Goal: Information Seeking & Learning: Check status

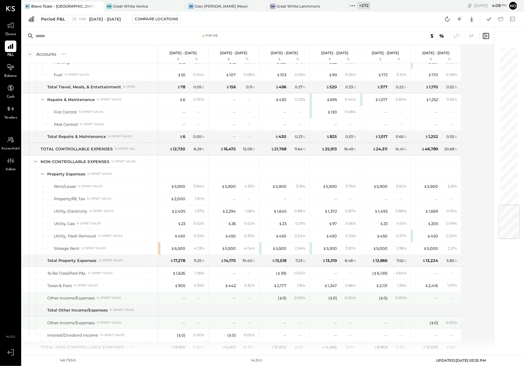
scroll to position [1336, 0]
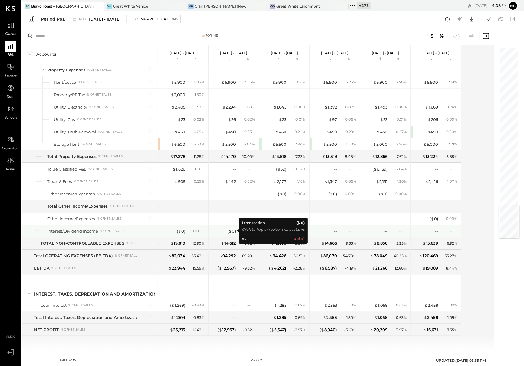
click at [234, 231] on div "( $ 0 )" at bounding box center [231, 232] width 8 height 6
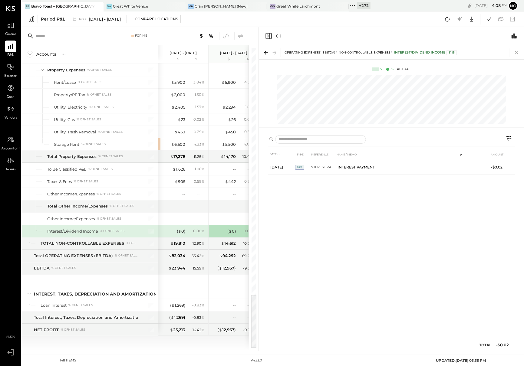
click at [516, 53] on icon at bounding box center [516, 52] width 3 height 3
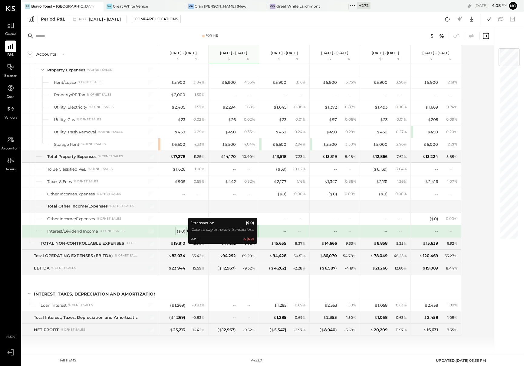
click at [183, 230] on div "( $ 0 )" at bounding box center [181, 232] width 8 height 6
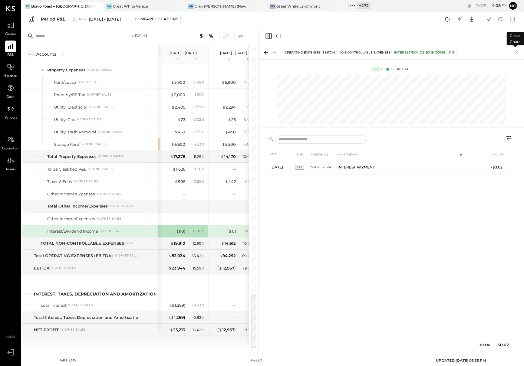
click at [517, 53] on icon at bounding box center [517, 52] width 8 height 8
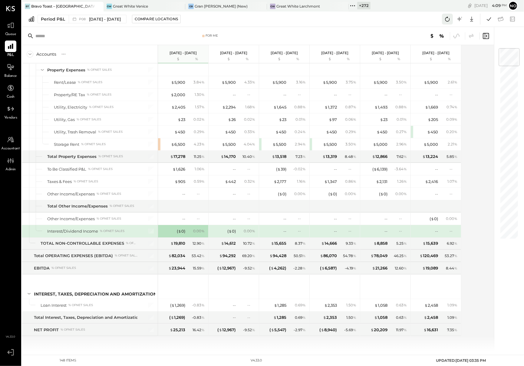
click at [448, 19] on icon at bounding box center [448, 19] width 8 height 8
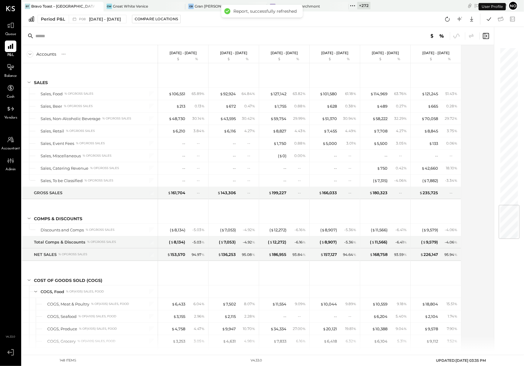
scroll to position [1336, 0]
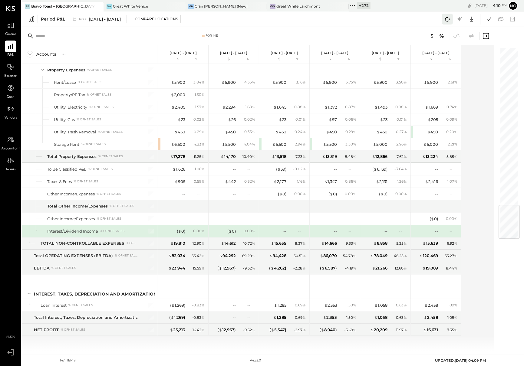
click at [448, 20] on icon at bounding box center [448, 19] width 8 height 8
click at [490, 19] on icon at bounding box center [489, 19] width 8 height 8
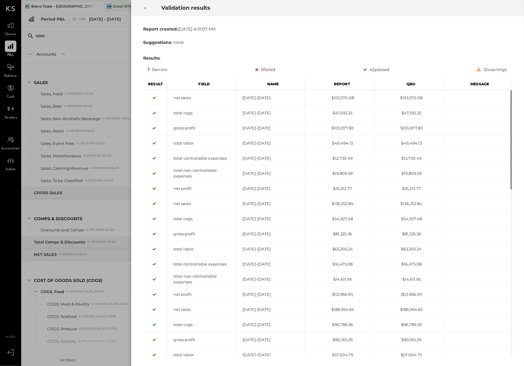
click at [146, 8] on icon at bounding box center [145, 8] width 4 height 7
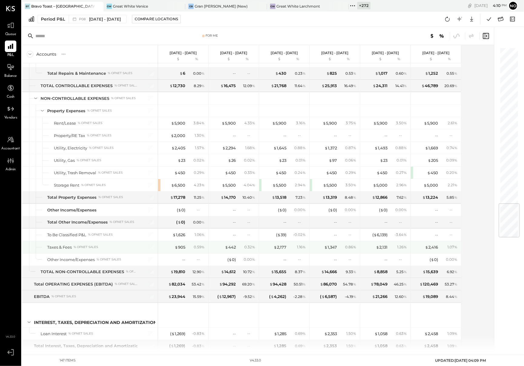
scroll to position [1323, 0]
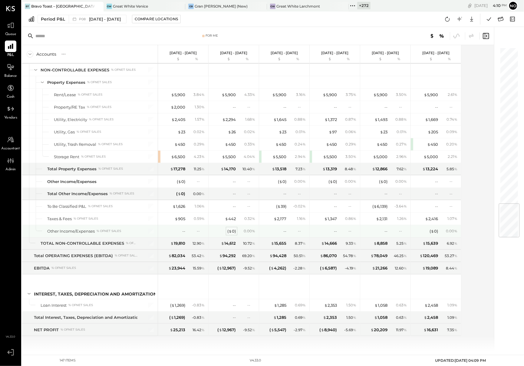
click at [232, 231] on div "( $ 0 )" at bounding box center [231, 232] width 8 height 6
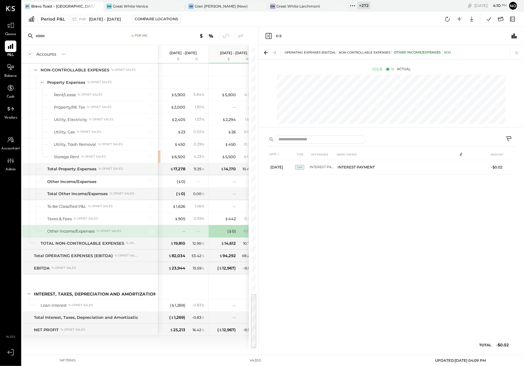
click at [516, 51] on icon at bounding box center [517, 52] width 8 height 8
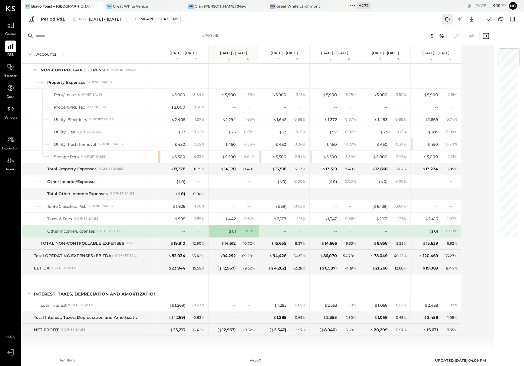
click at [446, 15] on icon at bounding box center [448, 19] width 8 height 8
click at [234, 233] on div "( $ 0 )" at bounding box center [231, 232] width 8 height 6
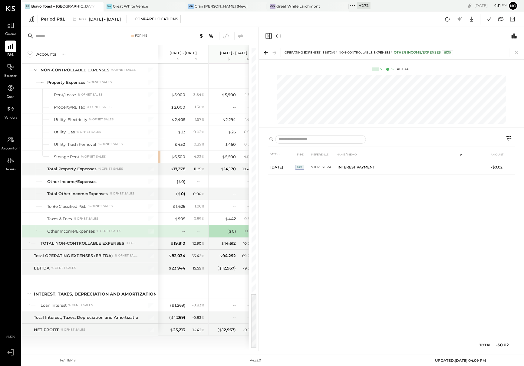
click at [516, 49] on icon at bounding box center [517, 52] width 8 height 8
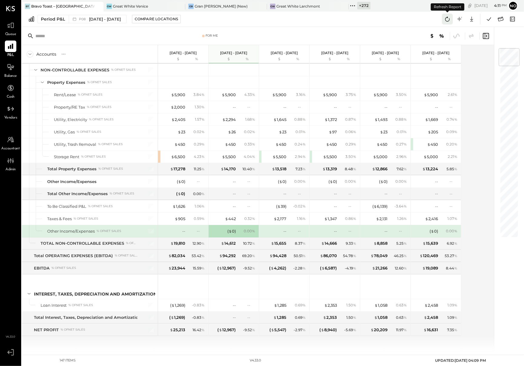
click at [447, 18] on icon at bounding box center [448, 19] width 8 height 8
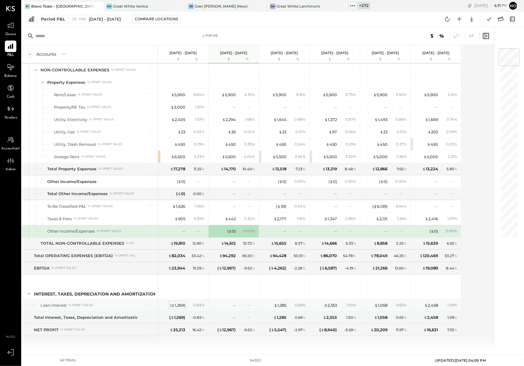
click at [174, 305] on div "( $ 1,269 )" at bounding box center [177, 306] width 15 height 6
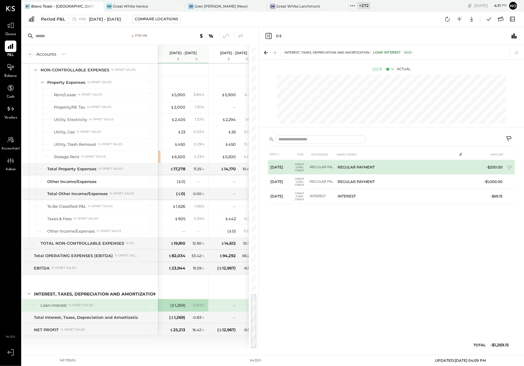
click at [343, 166] on td "REGULAR PAYMENT" at bounding box center [396, 167] width 122 height 15
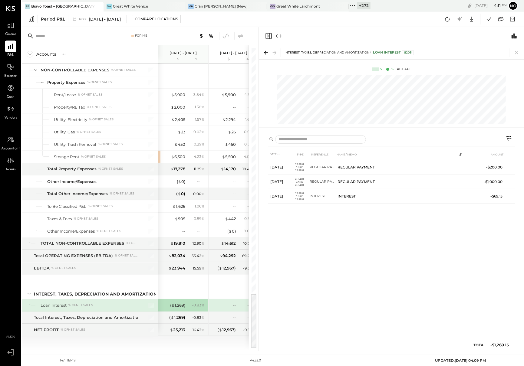
drag, startPoint x: 518, startPoint y: 52, endPoint x: 426, endPoint y: 24, distance: 96.6
click at [518, 52] on icon at bounding box center [517, 52] width 8 height 8
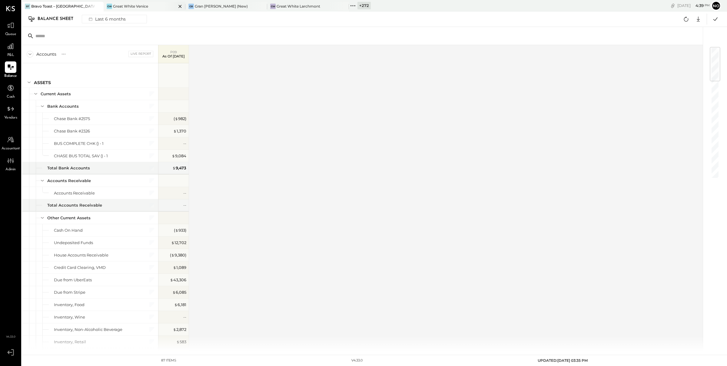
click at [151, 5] on div "GW Great White Venice" at bounding box center [140, 6] width 73 height 5
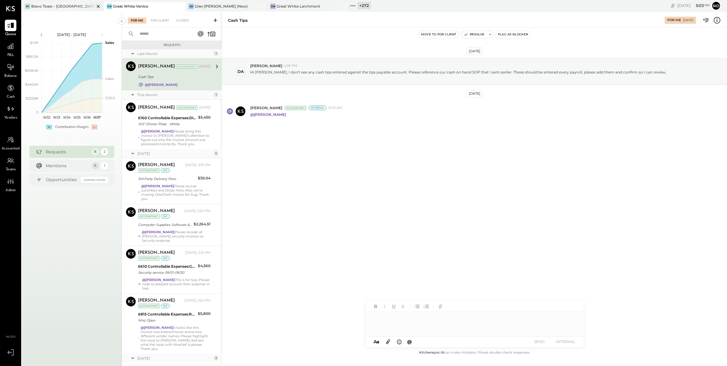
click at [63, 4] on div "Bravo Toast – [GEOGRAPHIC_DATA]" at bounding box center [62, 6] width 63 height 5
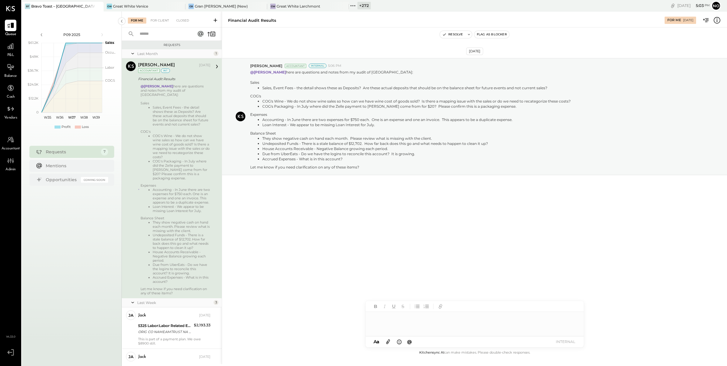
click at [151, 34] on input "text" at bounding box center [163, 34] width 55 height 10
type input "****"
click at [179, 21] on div "Closed" at bounding box center [182, 21] width 19 height 6
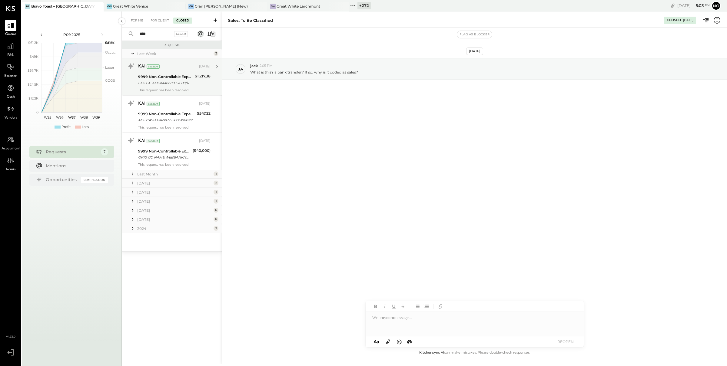
click at [163, 85] on div "CCS GC XXX-XXX6680 CA 08/11" at bounding box center [165, 83] width 55 height 6
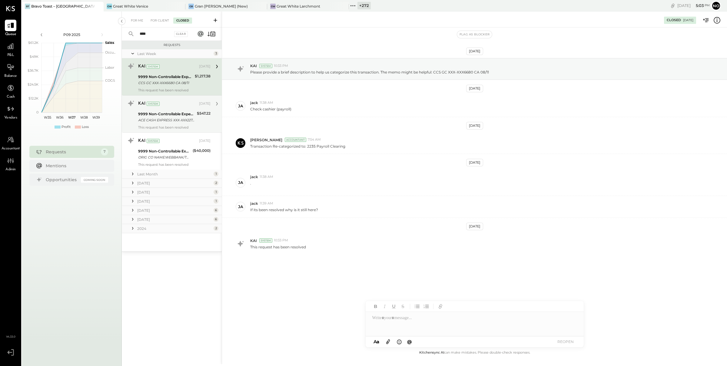
click at [163, 111] on div "9999 Non-Controllable Expenses:Other Income and Expenses:To Be Classified P&L A…" at bounding box center [166, 117] width 57 height 13
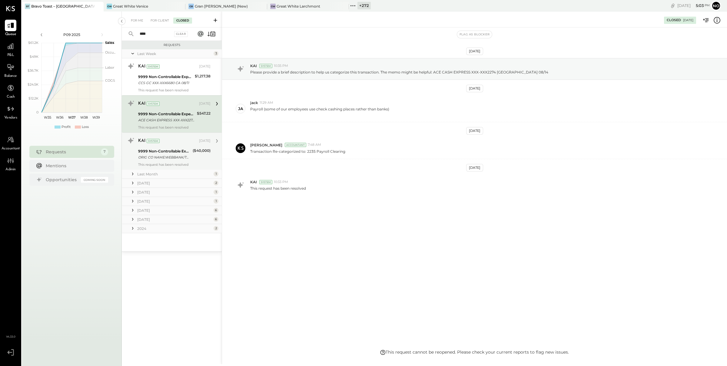
click at [164, 149] on div "9999 Non-Controllable Expenses:Other Income and Expenses:To Be Classified P&L" at bounding box center [164, 151] width 53 height 6
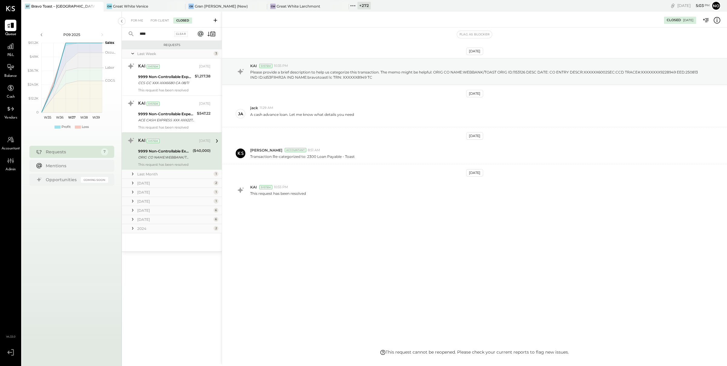
click at [162, 174] on div "Last Month" at bounding box center [174, 174] width 75 height 5
click at [160, 204] on div "Why was the cash over/under $0 that last 3 periods. This is inaccurate." at bounding box center [174, 207] width 72 height 8
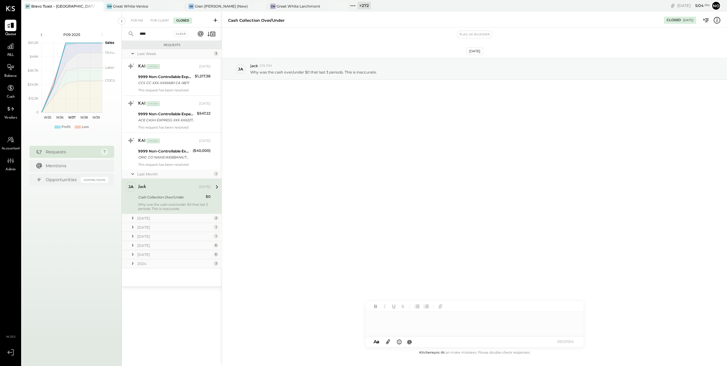
click at [156, 219] on div "[DATE]" at bounding box center [174, 218] width 75 height 5
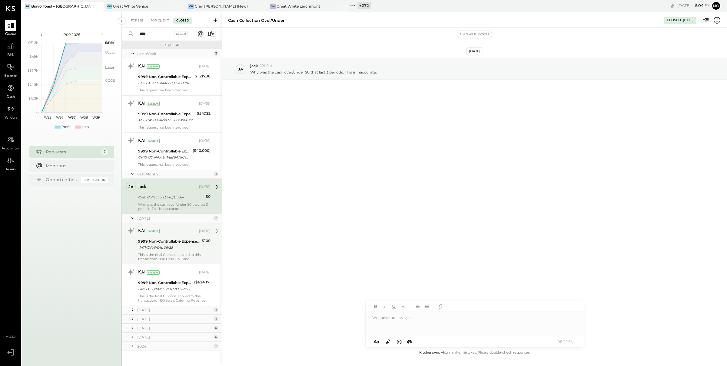
click at [156, 249] on div "WITHDRAWAL 06/25" at bounding box center [169, 248] width 62 height 6
